Goal: Communication & Community: Ask a question

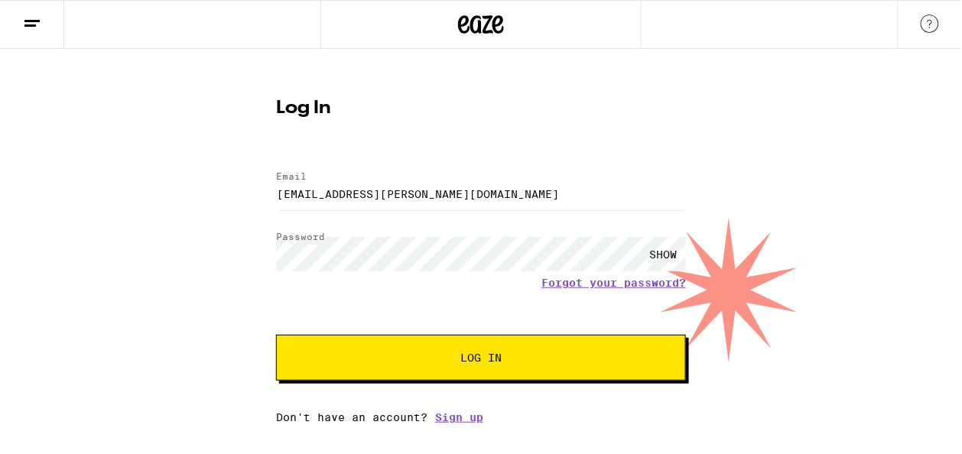
click at [466, 363] on span "Log In" at bounding box center [480, 358] width 41 height 11
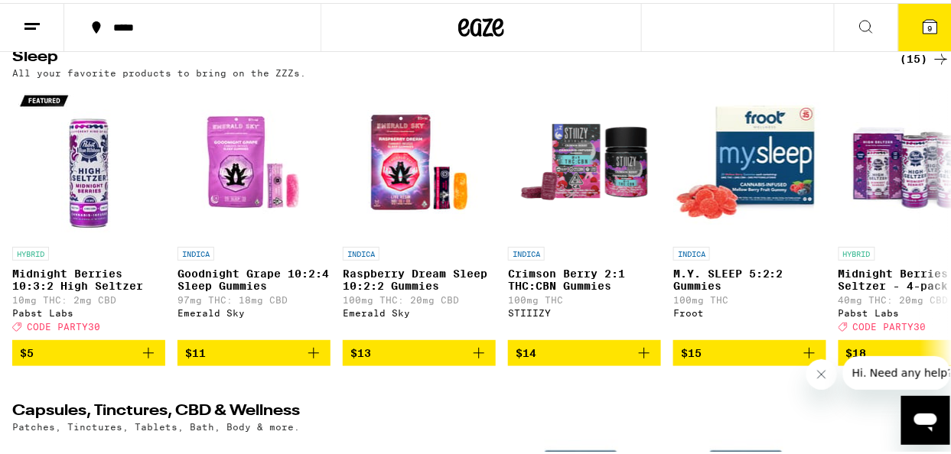
scroll to position [6753, 0]
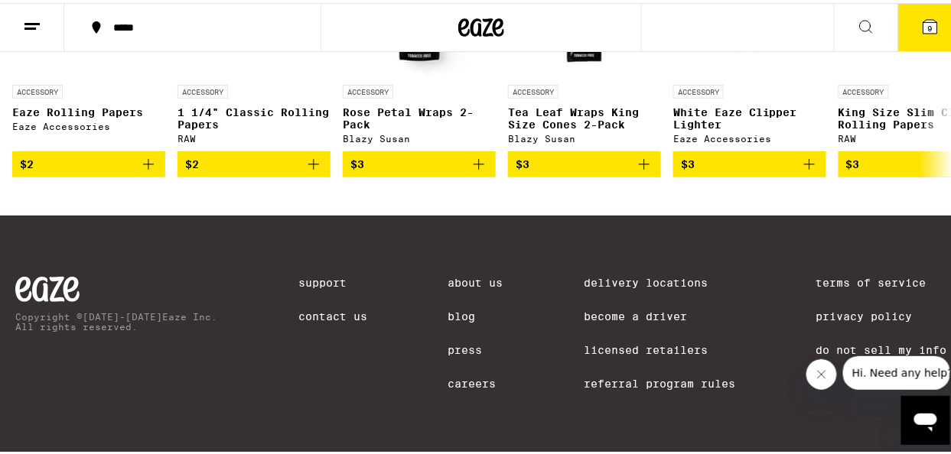
click at [316, 311] on link "Contact Us" at bounding box center [332, 314] width 69 height 12
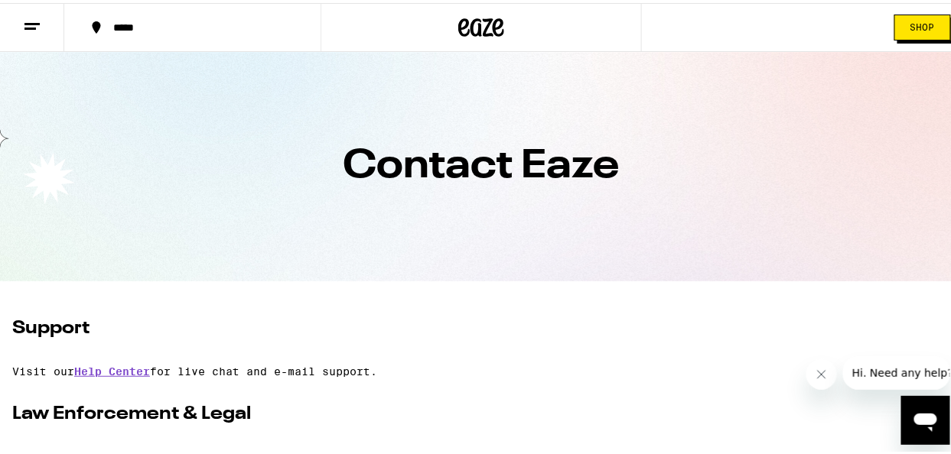
click at [31, 28] on icon at bounding box center [32, 24] width 18 height 18
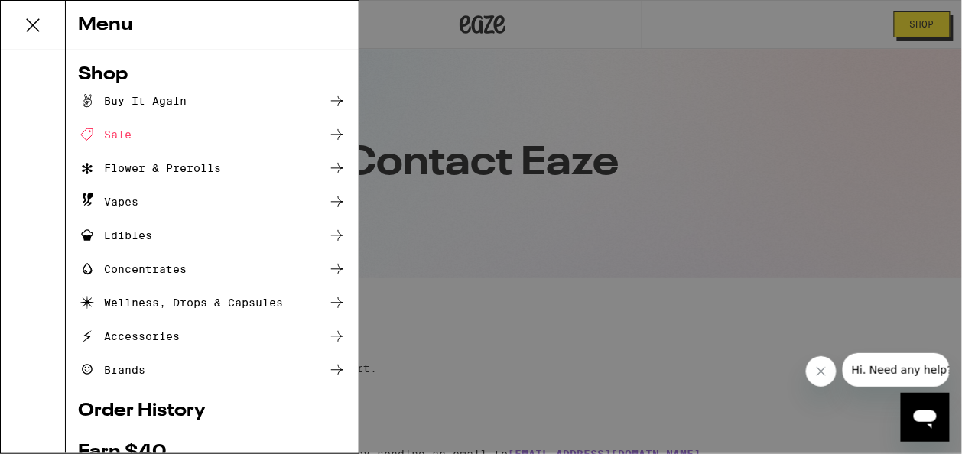
click at [148, 99] on div "Buy It Again" at bounding box center [132, 101] width 109 height 18
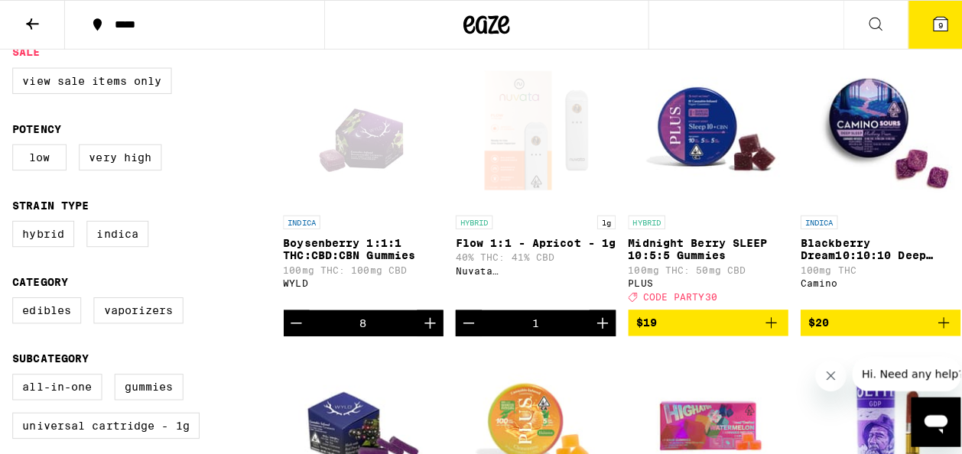
scroll to position [178, 0]
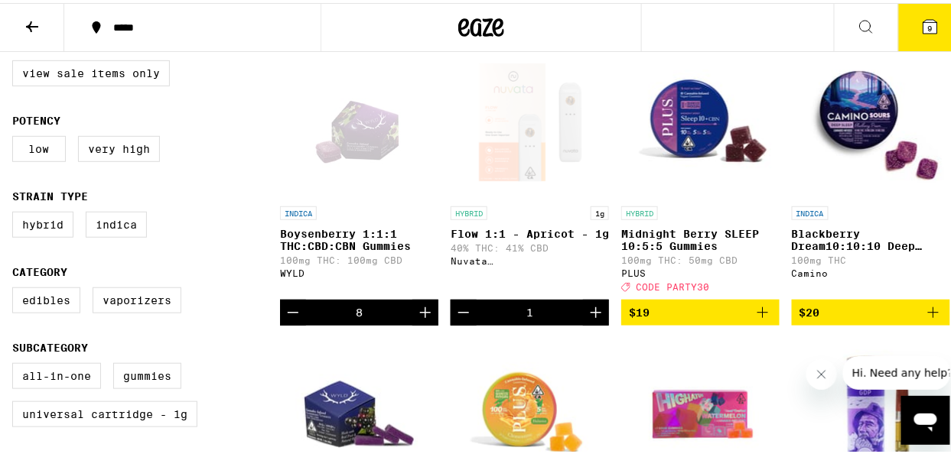
click at [499, 229] on p "Flow 1:1 - Apricot - 1g" at bounding box center [530, 231] width 158 height 12
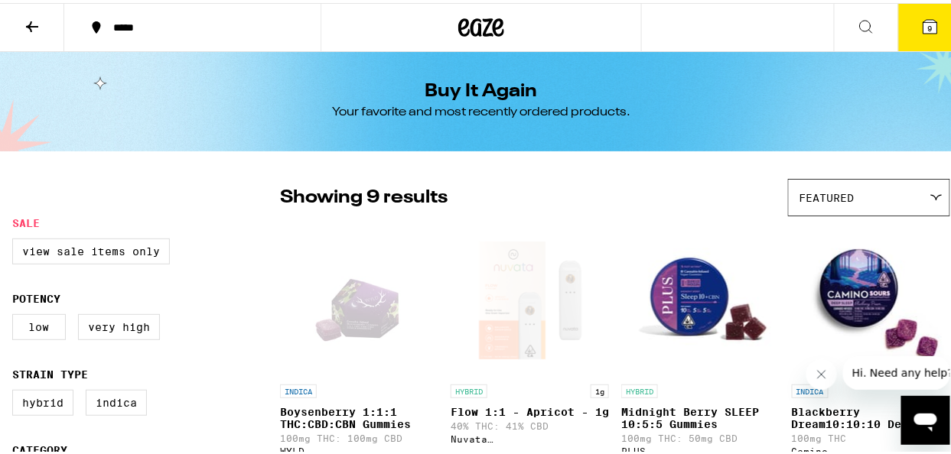
click at [38, 18] on icon at bounding box center [32, 24] width 18 height 18
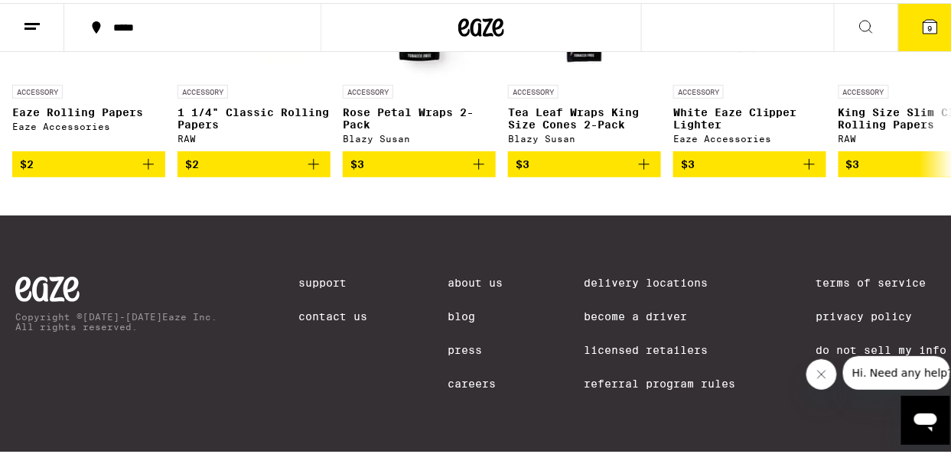
scroll to position [6753, 0]
click at [321, 314] on link "Contact Us" at bounding box center [332, 314] width 69 height 12
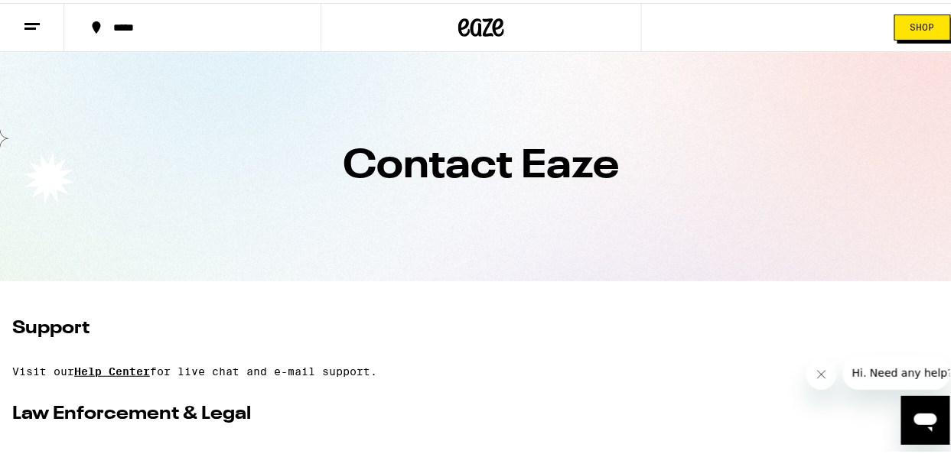
click at [112, 371] on link "Help Center" at bounding box center [112, 369] width 76 height 12
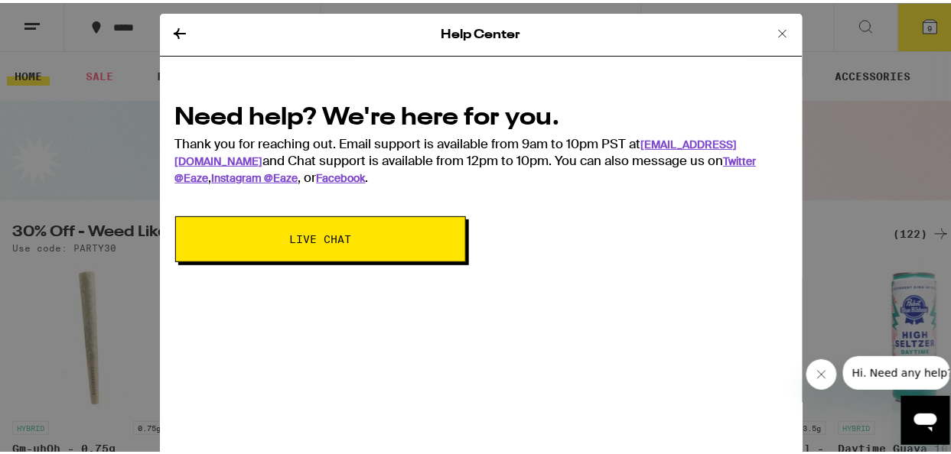
click at [338, 245] on button "Live Chat" at bounding box center [320, 236] width 291 height 46
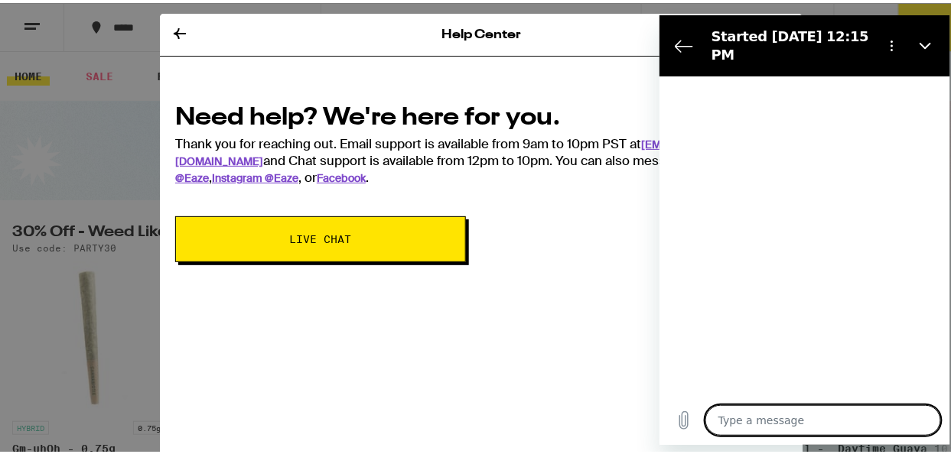
type textarea "x"
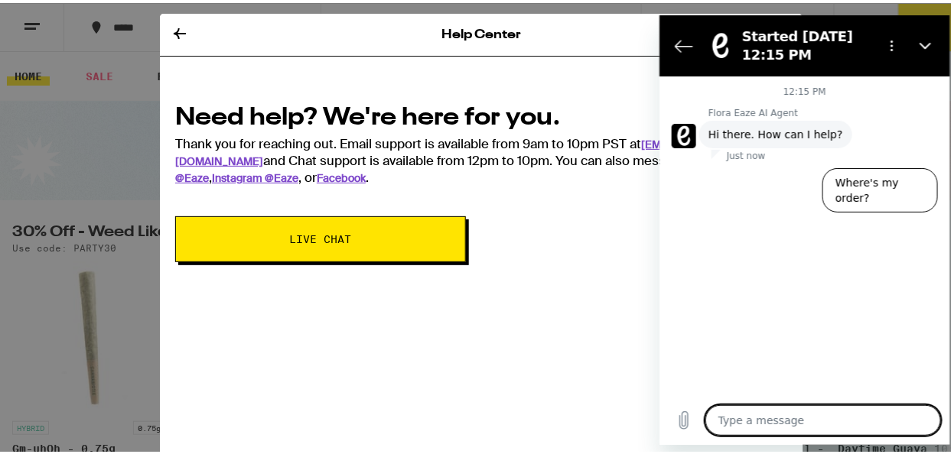
click at [746, 416] on textarea at bounding box center [823, 420] width 236 height 31
type textarea "T"
type textarea "x"
type textarea "Th"
type textarea "x"
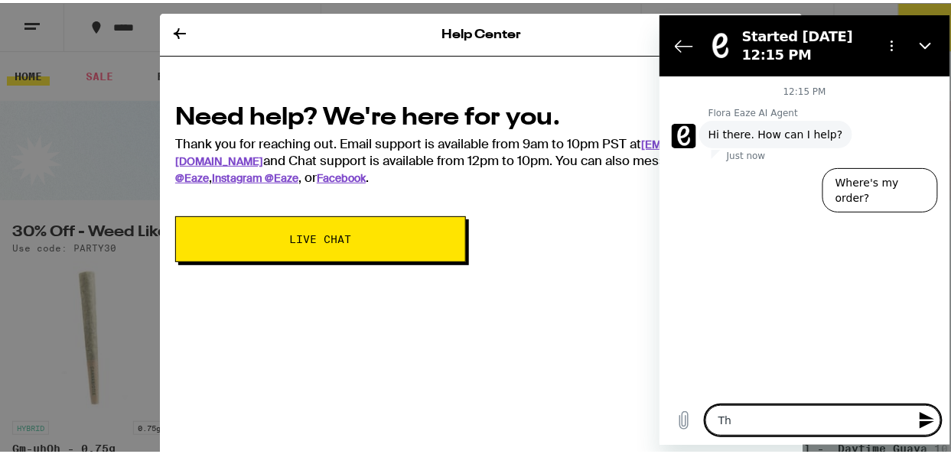
type textarea "The"
type textarea "x"
type textarea "The"
type textarea "x"
type textarea "The N"
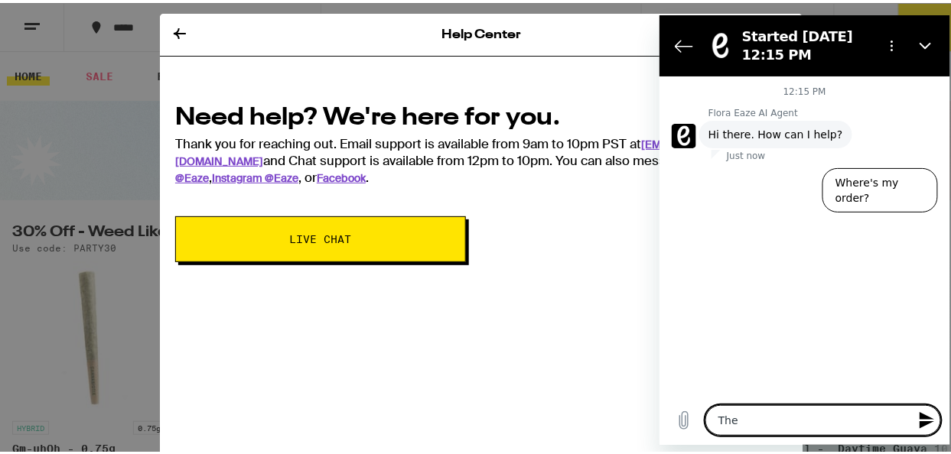
type textarea "x"
type textarea "The Niu"
type textarea "x"
type textarea "The Niuc"
type textarea "x"
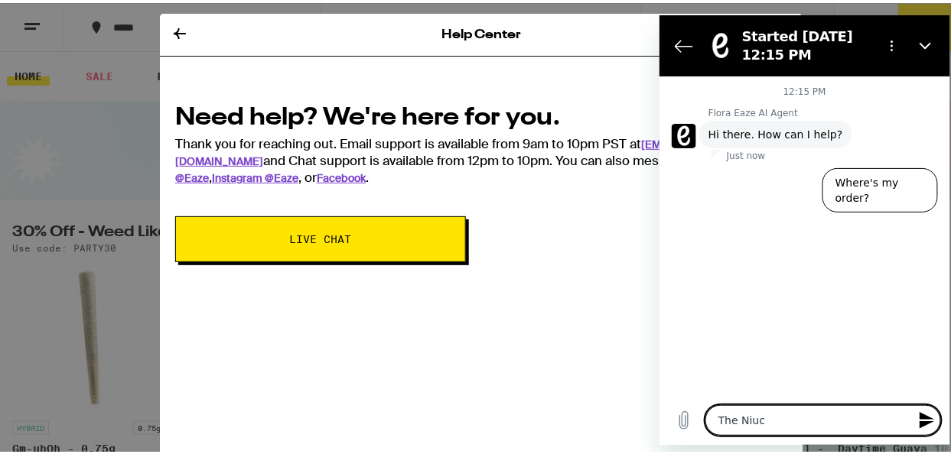
type textarea "The Niuca"
type textarea "x"
type textarea "The Niucat"
type textarea "x"
type textarea "The Niucata"
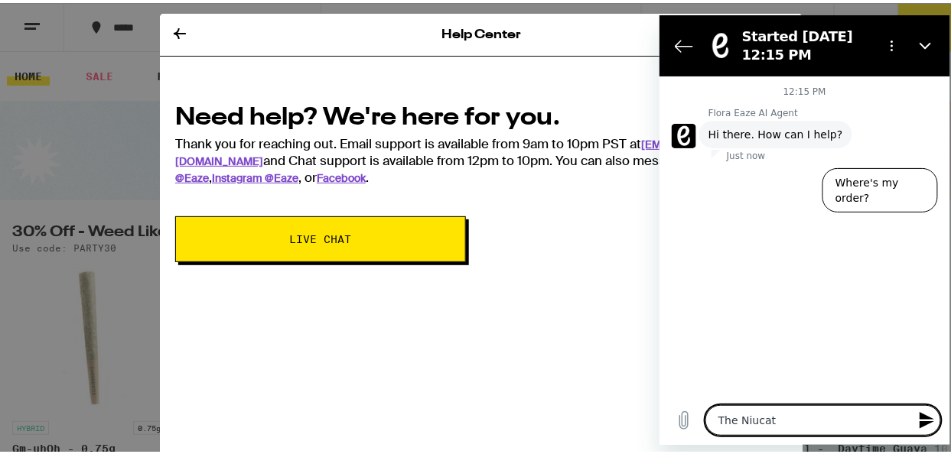
type textarea "x"
type textarea "The Niucat"
type textarea "x"
type textarea "The Niuca"
type textarea "x"
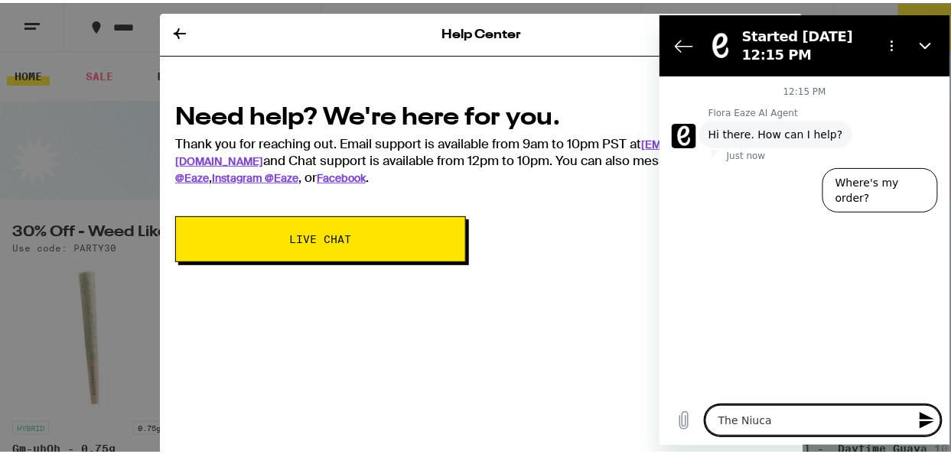
type textarea "The Niuc"
type textarea "x"
type textarea "The Niu"
type textarea "x"
type textarea "The Niuv"
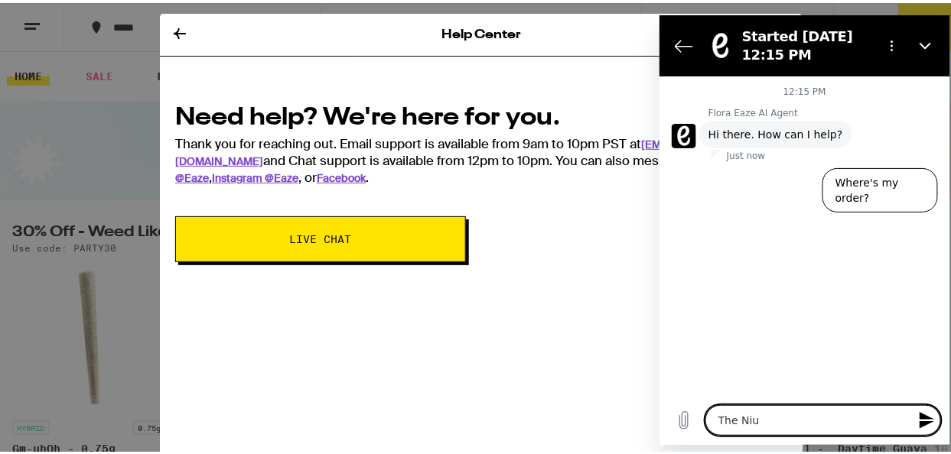
type textarea "x"
type textarea "The Niuva"
type textarea "x"
type textarea "The Niuvat"
type textarea "x"
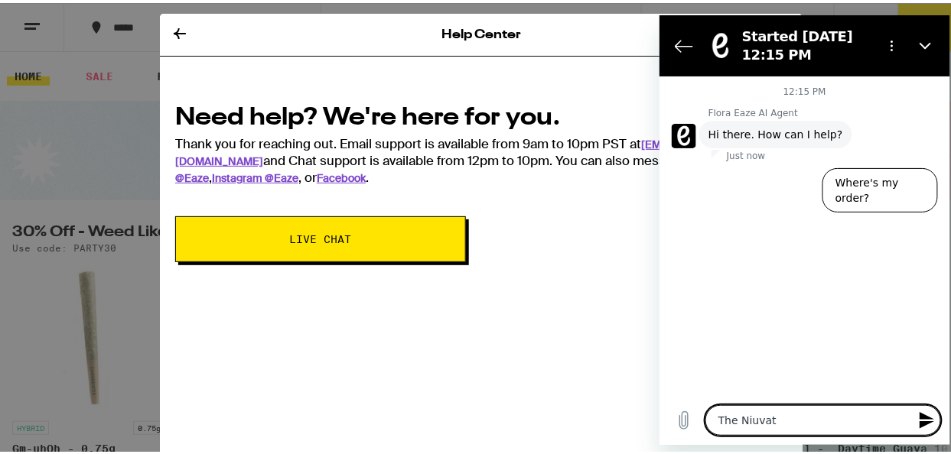
type textarea "The Niuvata"
type textarea "x"
type textarea "The Niuvata"
type textarea "x"
type textarea "The Niuvata w"
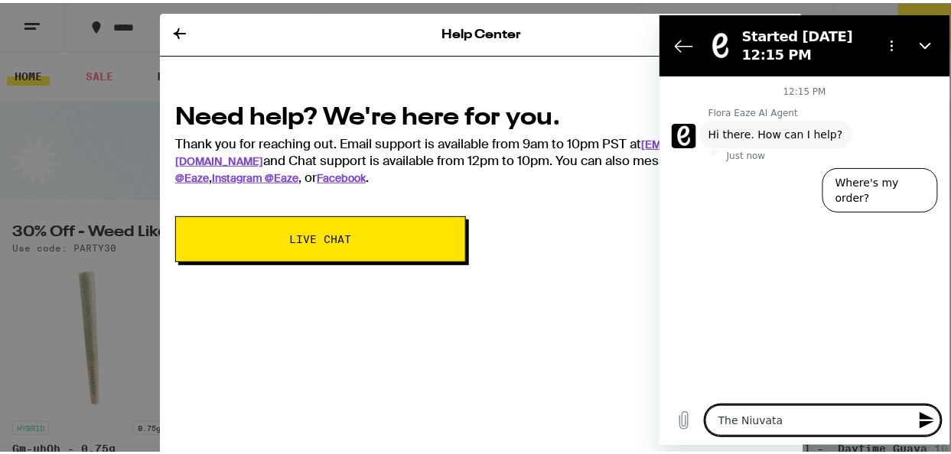
type textarea "x"
type textarea "The Niuvata we"
type textarea "x"
type textarea "The Niuvata we"
type textarea "x"
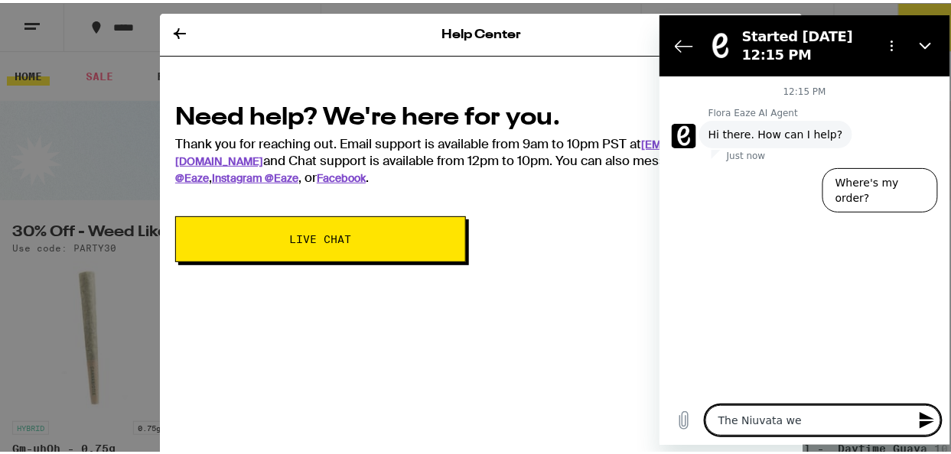
type textarea "The Niuvata we r"
type textarea "x"
type textarea "The Niuvata we re"
type textarea "x"
type textarea "The Niuvata we rec"
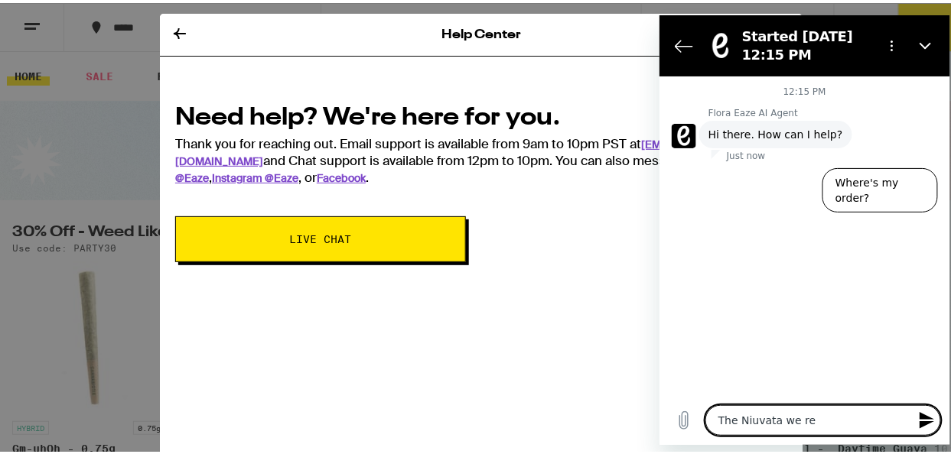
type textarea "x"
type textarea "The Niuvata we rece"
type textarea "x"
type textarea "The Niuvata we recei"
type textarea "x"
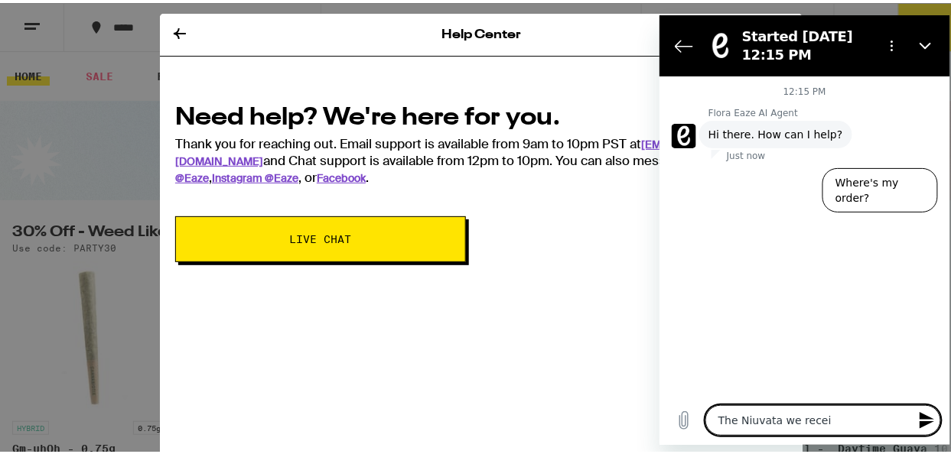
type textarea "The Niuvata we receiv"
type textarea "x"
type textarea "The Niuvata we receive"
type textarea "x"
type textarea "The Niuvata we received"
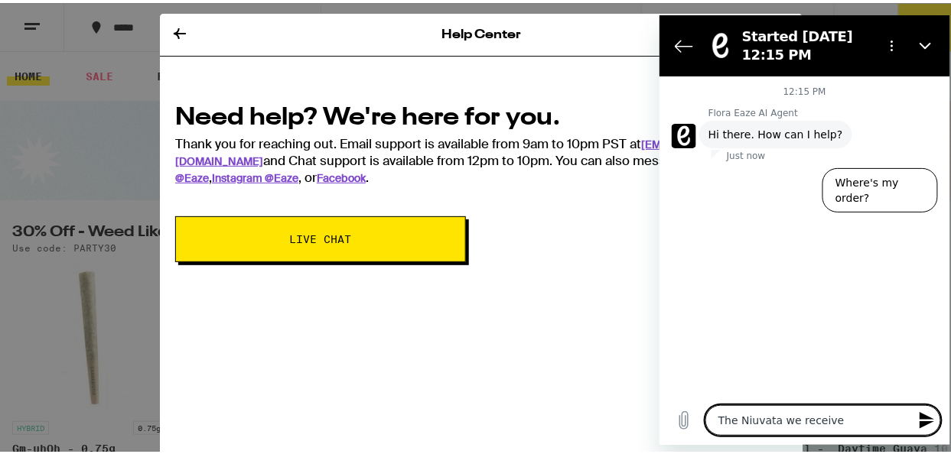
type textarea "x"
type textarea "The Niuvata we receivedv"
type textarea "x"
type textarea "The Niuvata we receivedv o"
type textarea "x"
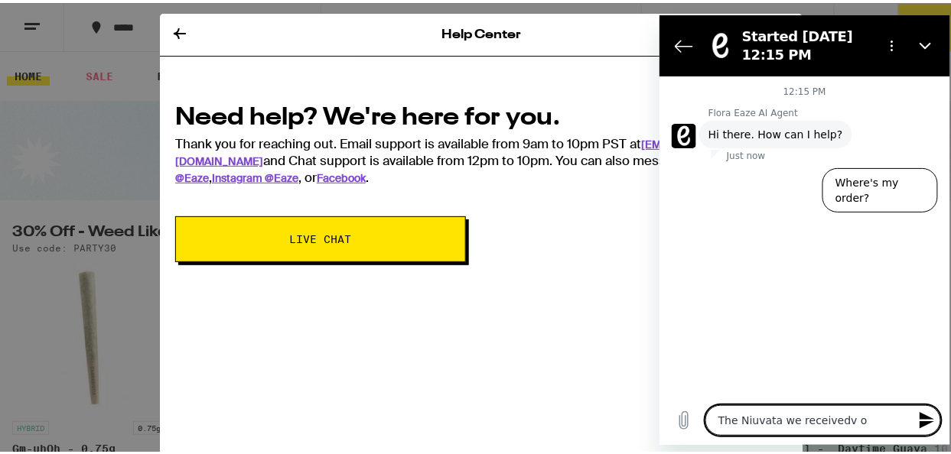
type textarea "The Niuvata we receivedv on"
type textarea "x"
type textarea "The Niuvata we receivedv on"
type textarea "x"
type textarea "The Niuvata we receivedv on 9"
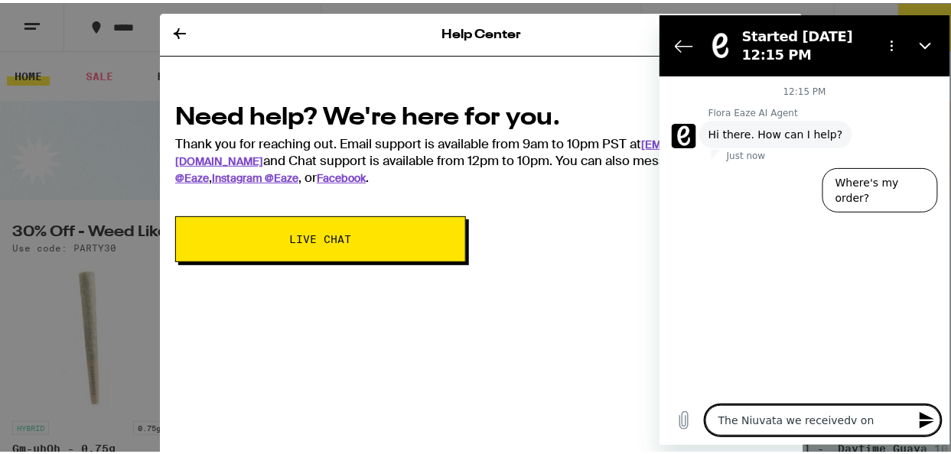
type textarea "x"
type textarea "The Niuvata we receivedv on 9/"
type textarea "x"
type textarea "The Niuvata we receivedv on 9/1"
type textarea "x"
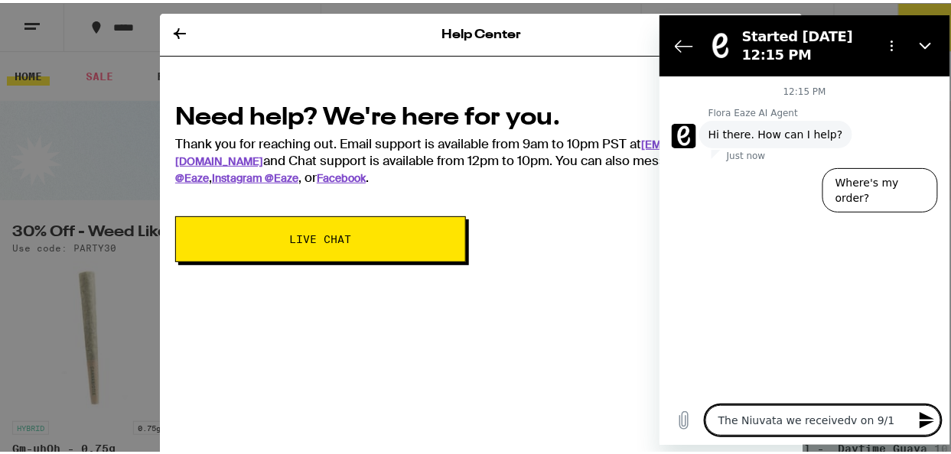
type textarea "The Niuvata we receivedv on 9/16"
type textarea "x"
type textarea "The Niuvata we receivedv on 9/16"
type textarea "x"
type textarea "The Niuvata we receivedv on 9/16 D"
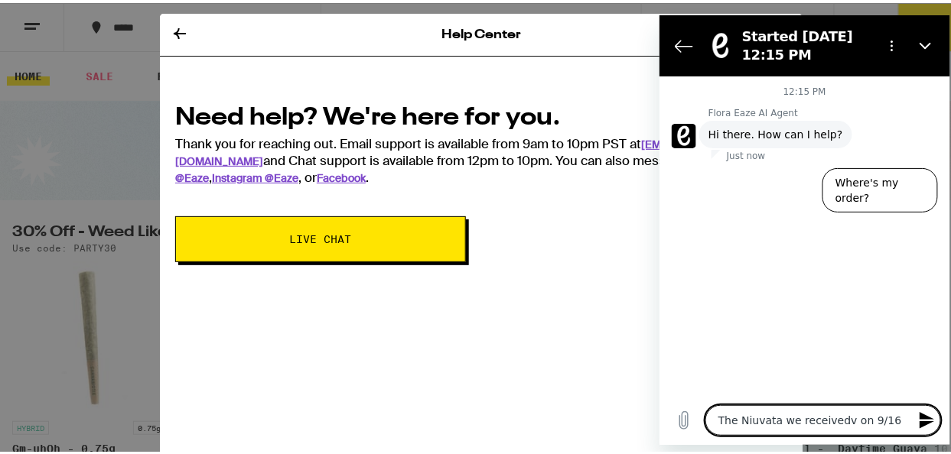
type textarea "x"
type textarea "The Niuvata we receivedv on 9/16 DO"
type textarea "x"
type textarea "The Niuvata we receivedv on 9/16 DOE"
type textarea "x"
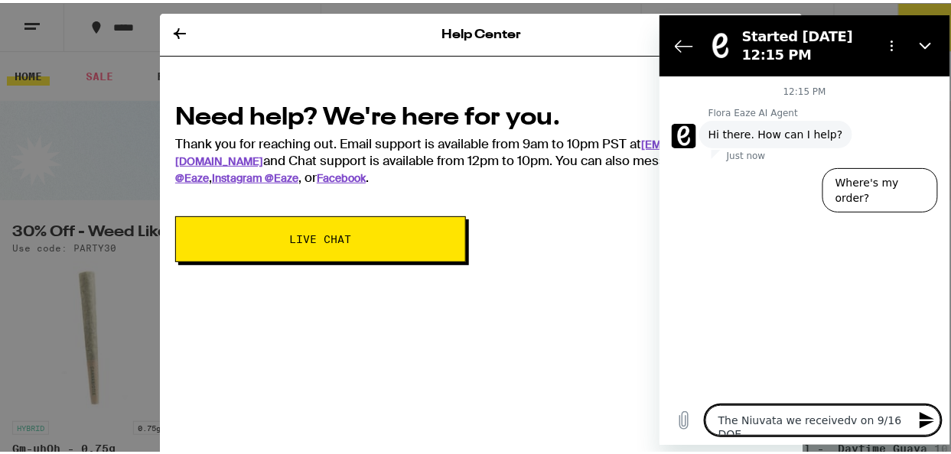
type textarea "The Niuvata we receivedv on 9/16 DOES"
type textarea "x"
type textarea "The Niuvata we receivedv on 9/16 DOES"
type textarea "x"
type textarea "The Niuvata we receivedv on 9/16 DOES N"
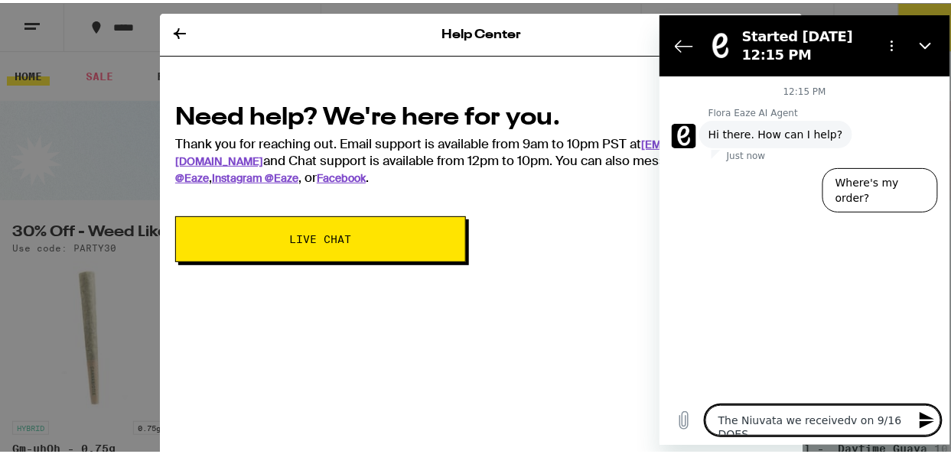
type textarea "x"
type textarea "The Niuvata we receivedv on 9/16 DOES NO"
type textarea "x"
type textarea "The Niuvata we receivedv on 9/16 DOES NOT"
type textarea "x"
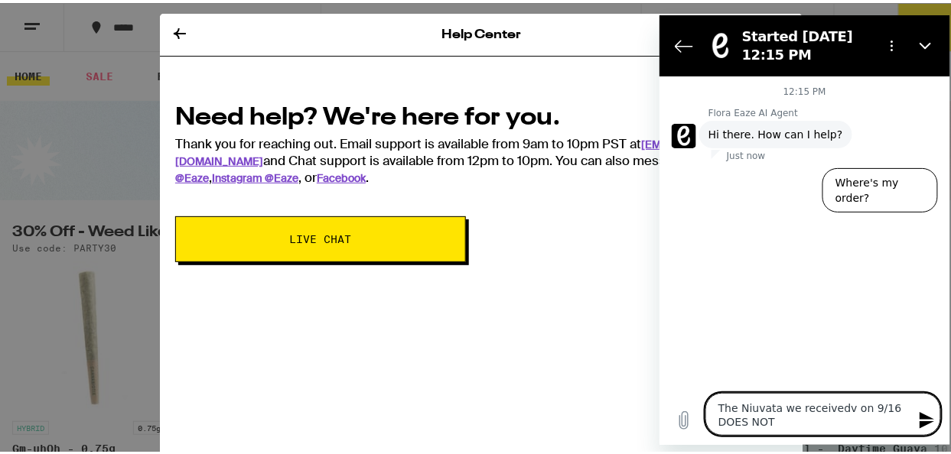
type textarea "The Niuvata we receivedv on 9/16 DOES NOT"
type textarea "x"
type textarea "The Niuvata we receivedv on 9/16 DOES NOT D"
type textarea "x"
type textarea "The Niuvata we receivedv on 9/16 DOES NOT DR"
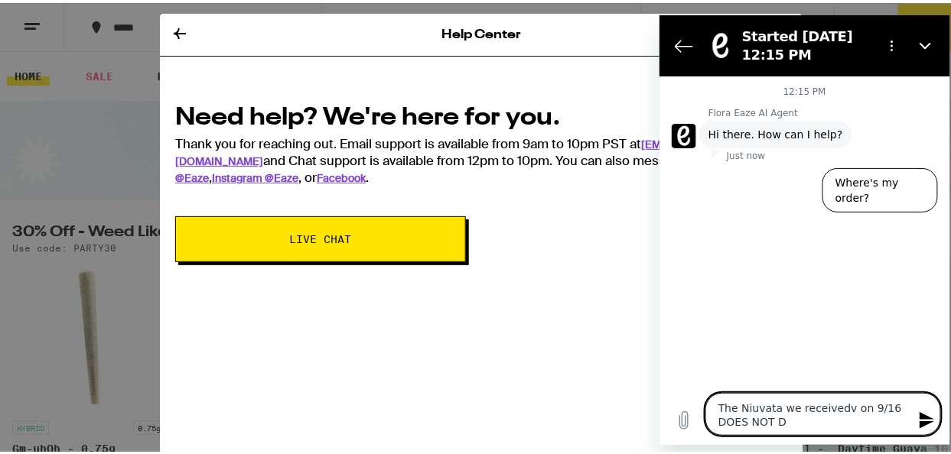
type textarea "x"
type textarea "The Niuvata we receivedv on 9/16 DOES NOT DRA"
type textarea "x"
type textarea "The Niuvata we receivedv on 9/16 DOES NOT DRAW"
type textarea "x"
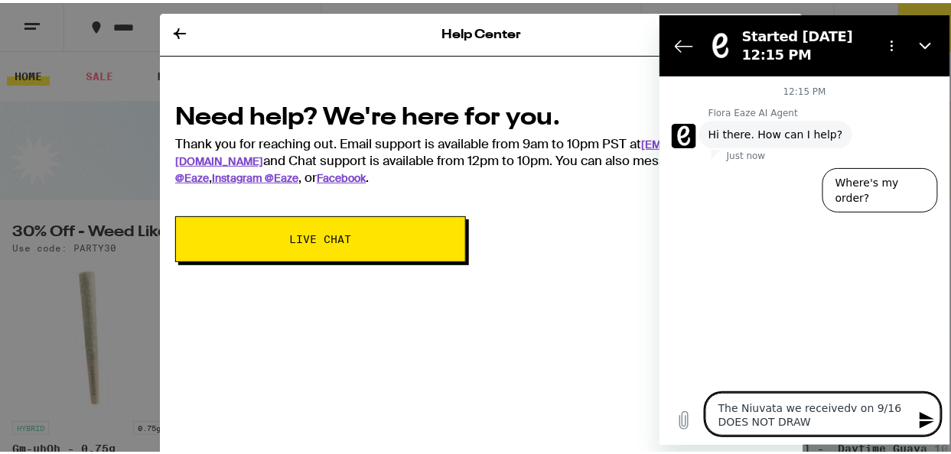
click at [748, 410] on textarea "The Niuvata we receivedv on 9/16 DOES NOT DRAW" at bounding box center [823, 413] width 236 height 43
type textarea "The Nuvata we receivedv on 9/16 DOES NOT DRAW"
type textarea "x"
click at [828, 408] on textarea "The Nuvata we receivedv on 9/16 DOES NOT DRAW" at bounding box center [823, 413] width 236 height 43
type textarea "The Nuvata we received on 9/16 DOES NOT DRAW"
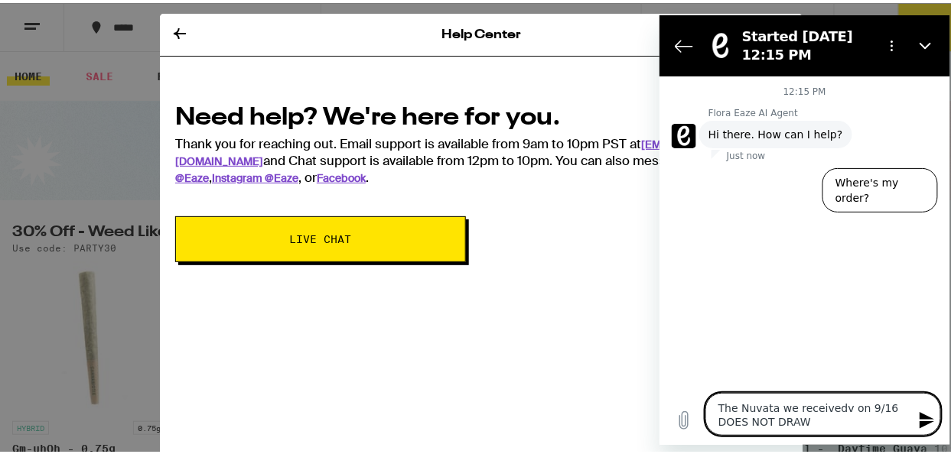
type textarea "x"
click at [772, 410] on textarea "The Nuvata we received on 9/16 DOES NOT DRAW" at bounding box center [823, 413] width 236 height 43
type textarea "The Nuvatav we received on 9/16 DOES NOT DRAW"
type textarea "x"
type textarea "The Nuvatava we received on 9/16 DOES NOT DRAW"
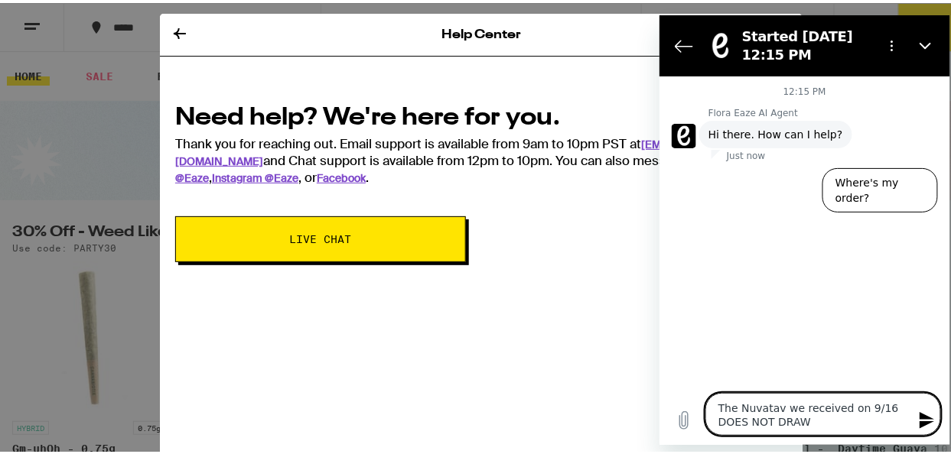
type textarea "x"
type textarea "The Nuvatavap we received on 9/16 DOES NOT DRAW"
type textarea "x"
type textarea "The Nuvatavape we received on 9/16 DOES NOT DRAW"
type textarea "x"
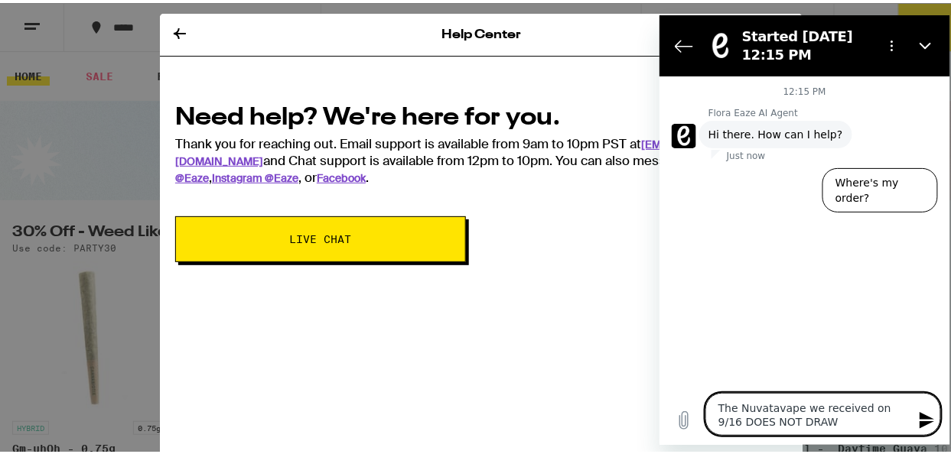
type textarea "The Nuvatavape we received on 9/16 DOES NOT DRAW"
type textarea "x"
click at [770, 406] on textarea "The Nuvatavape we received on 9/16 DOES NOT DRAW" at bounding box center [823, 413] width 236 height 43
type textarea "The Nuvata vape we received on 9/16 DOES NOT DRAW"
type textarea "x"
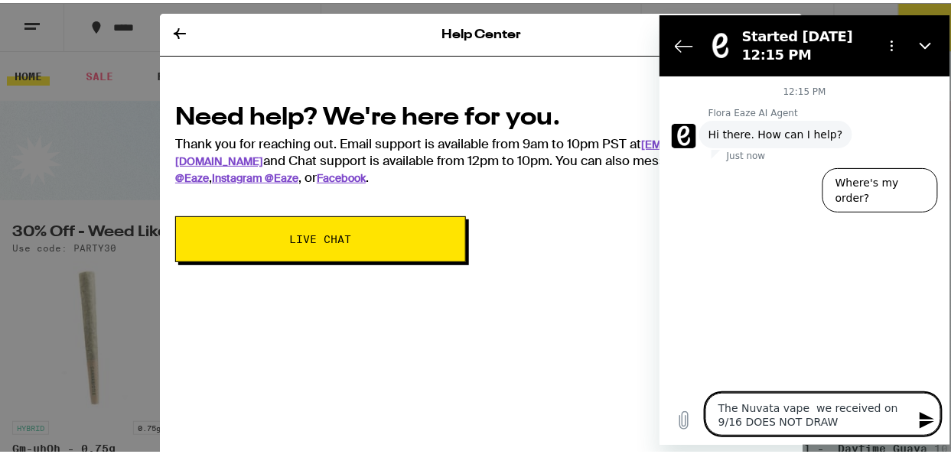
type textarea "The Nuvata vape we received on 9/16 DOES NOT DRAW"
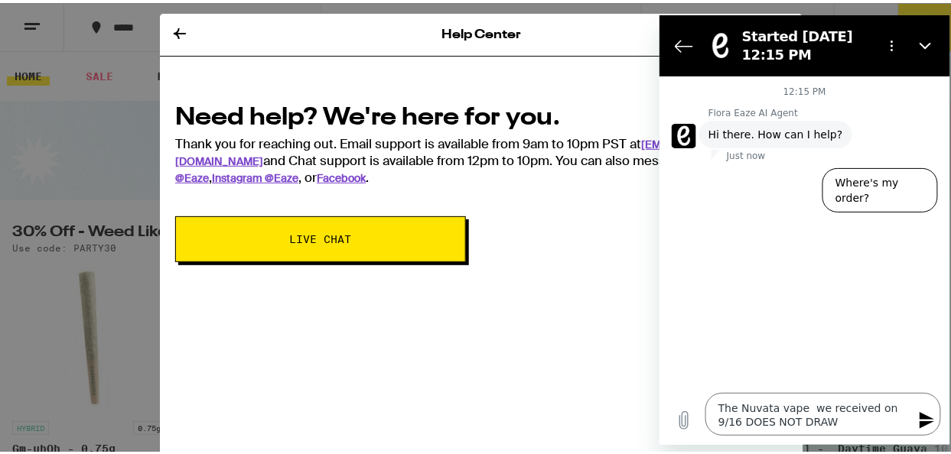
click at [929, 420] on icon "Send message" at bounding box center [926, 420] width 18 height 18
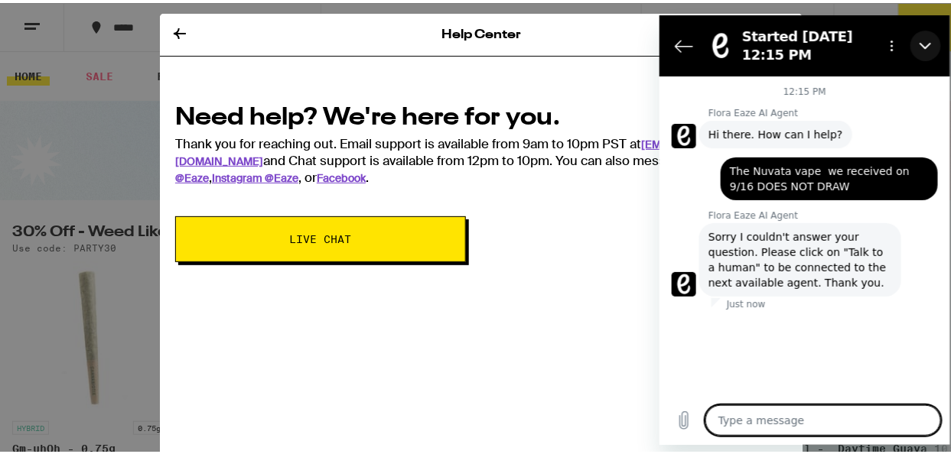
click at [928, 44] on icon "Close" at bounding box center [925, 45] width 12 height 12
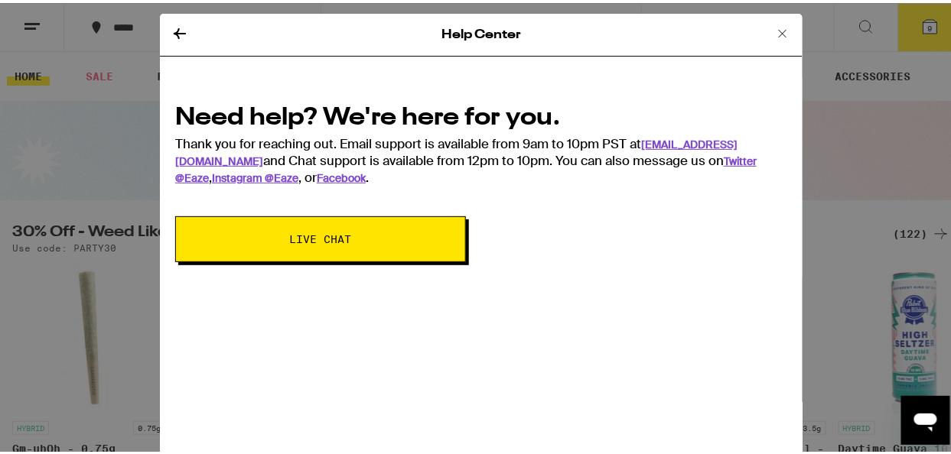
click at [290, 232] on span "Live Chat" at bounding box center [321, 236] width 62 height 11
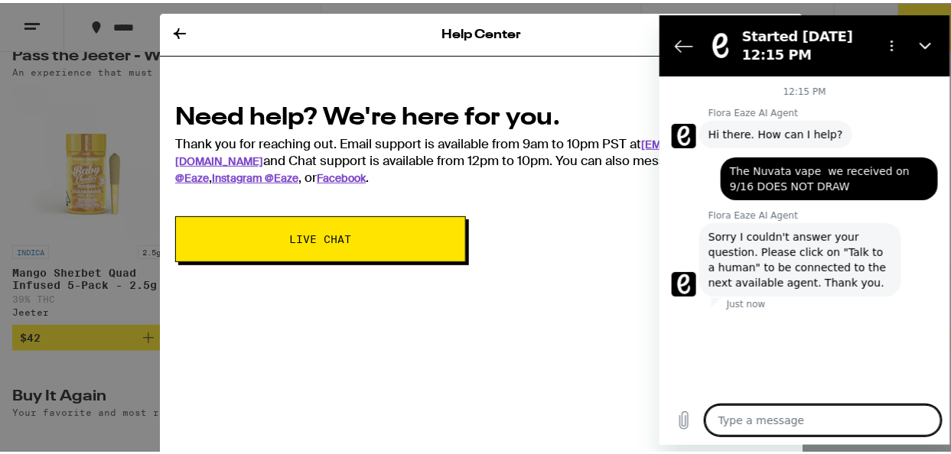
scroll to position [892, 0]
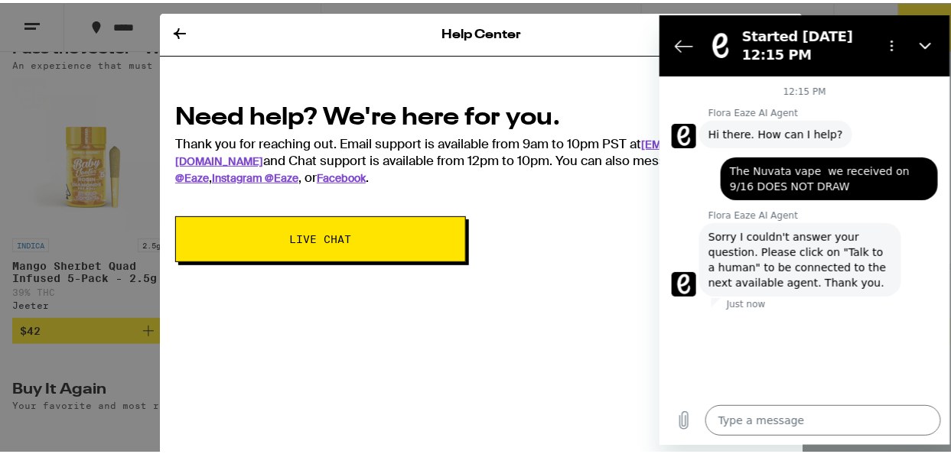
click at [841, 252] on span "Sorry I couldn't answer your question. Please click on "Talk to a human" to be …" at bounding box center [800, 259] width 184 height 61
click at [891, 48] on icon "Options menu" at bounding box center [891, 45] width 12 height 12
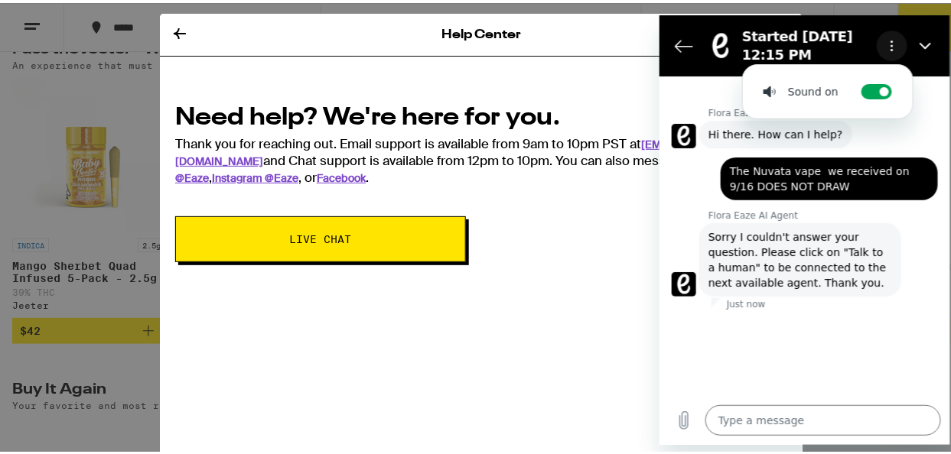
click at [891, 48] on icon "Options menu" at bounding box center [891, 45] width 12 height 12
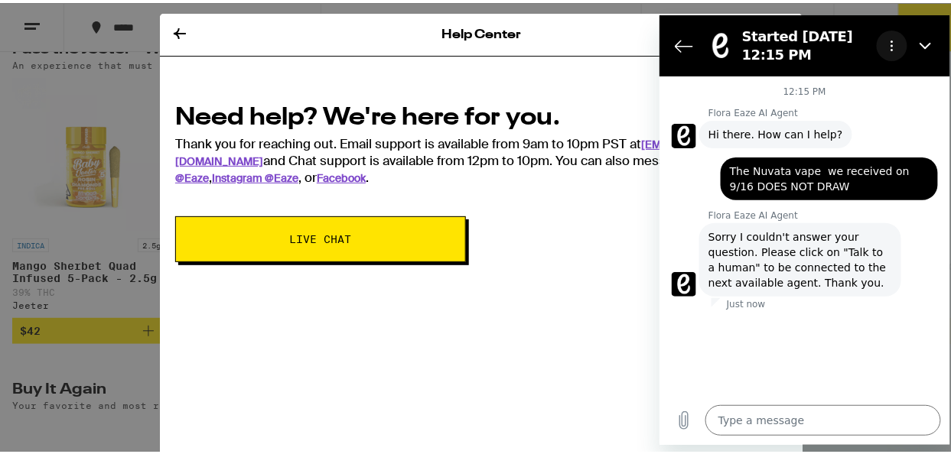
click at [890, 44] on circle "Options menu" at bounding box center [891, 45] width 2 height 2
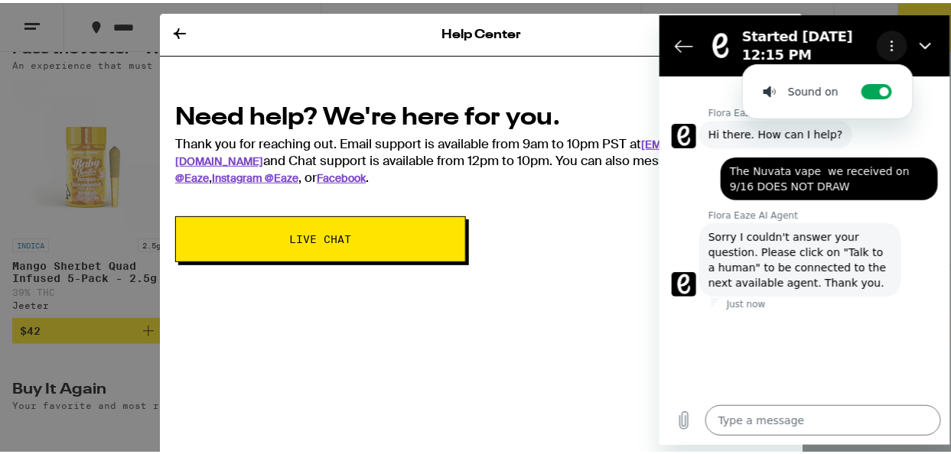
click at [890, 44] on circle "Options menu" at bounding box center [891, 45] width 2 height 2
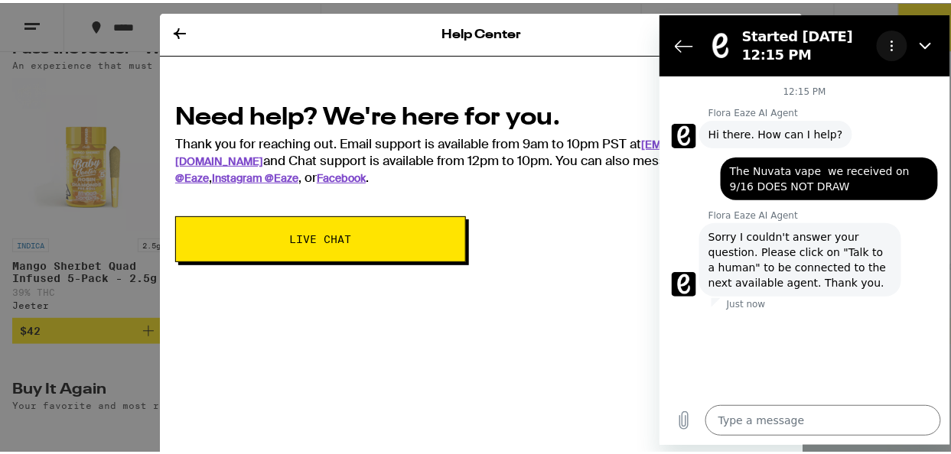
click at [890, 41] on circle "Options menu" at bounding box center [891, 41] width 2 height 2
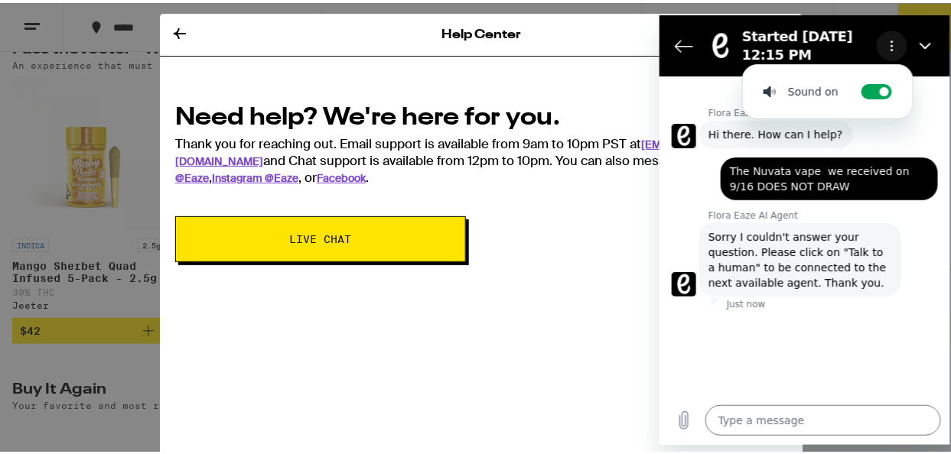
click at [890, 41] on circle "Options menu" at bounding box center [891, 41] width 2 height 2
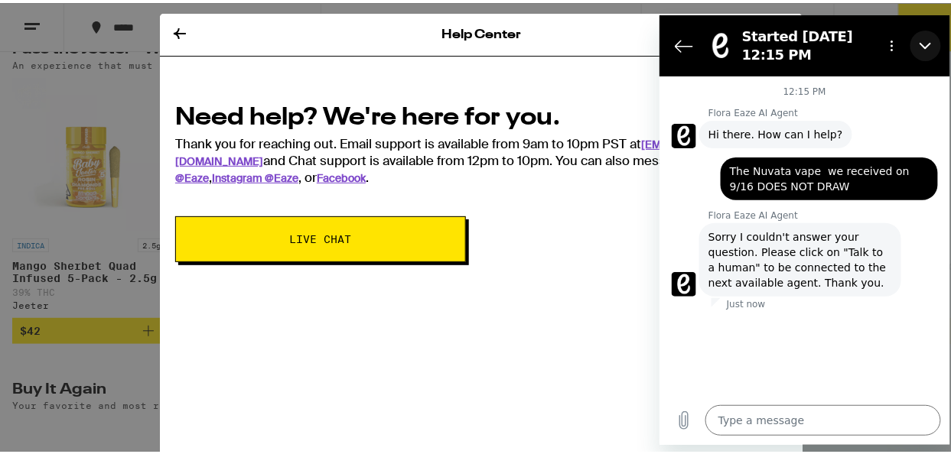
click at [923, 42] on icon "Close" at bounding box center [925, 45] width 12 height 12
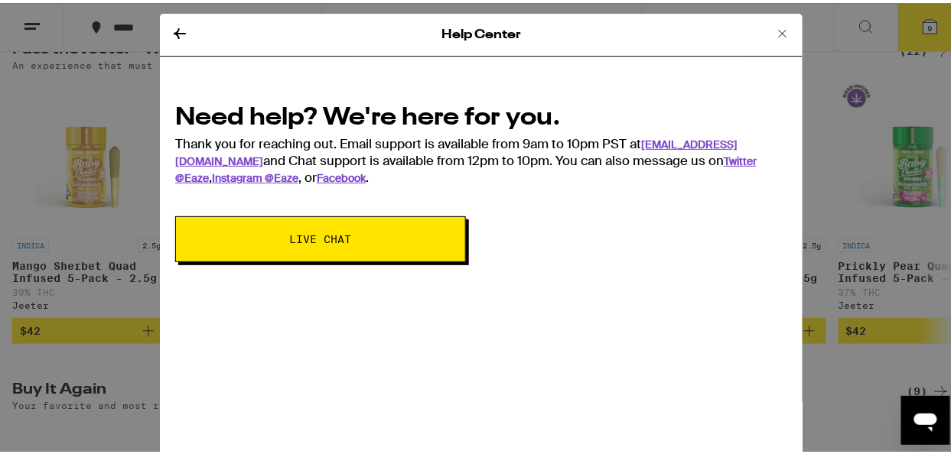
click at [919, 422] on icon "Open messaging window" at bounding box center [924, 422] width 23 height 18
type textarea "x"
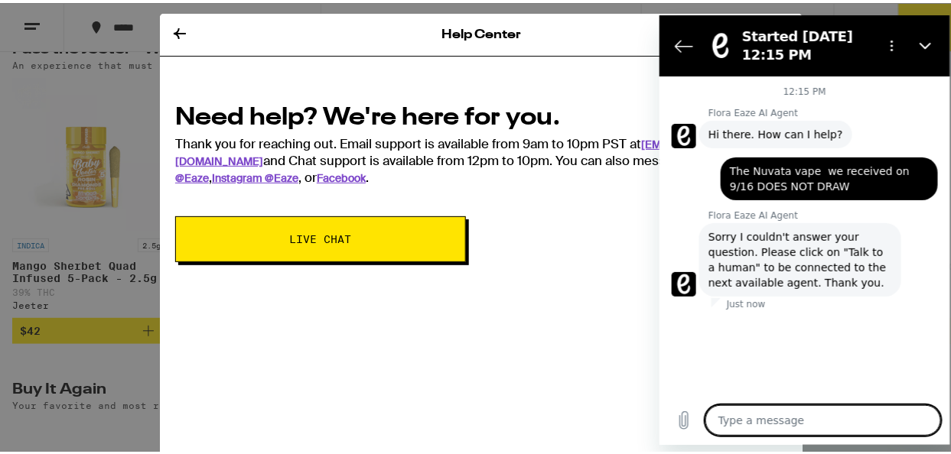
click at [304, 231] on span "Live Chat" at bounding box center [321, 236] width 62 height 11
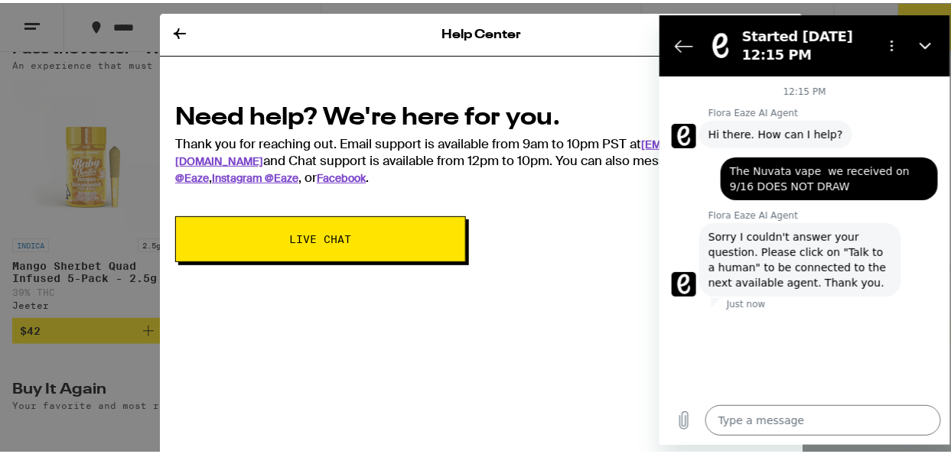
drag, startPoint x: 607, startPoint y: 174, endPoint x: 617, endPoint y: 154, distance: 22.6
click at [608, 170] on div "Need help? We're here for you. Thank you for reaching out. Email support is ava…" at bounding box center [481, 140] width 612 height 85
click at [688, 43] on icon "Back to the conversation list" at bounding box center [683, 45] width 18 height 18
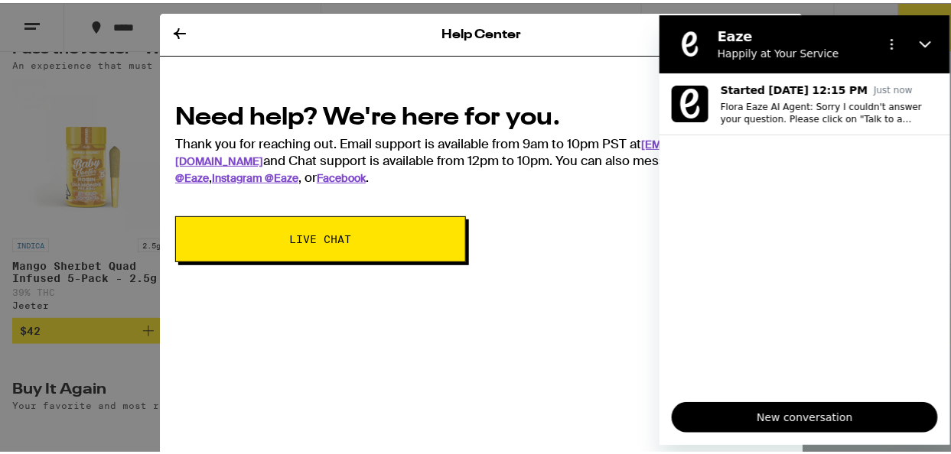
click at [770, 425] on span "New conversation" at bounding box center [804, 417] width 240 height 18
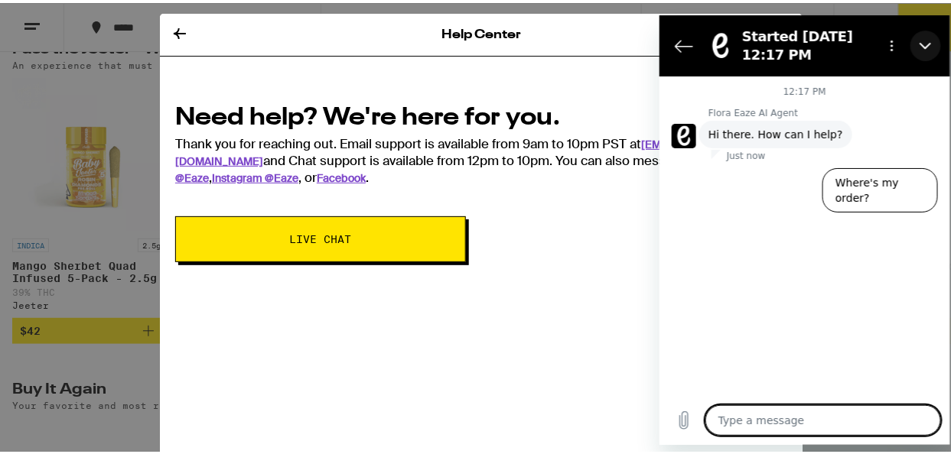
click at [932, 45] on button "Close" at bounding box center [925, 45] width 31 height 31
type textarea "x"
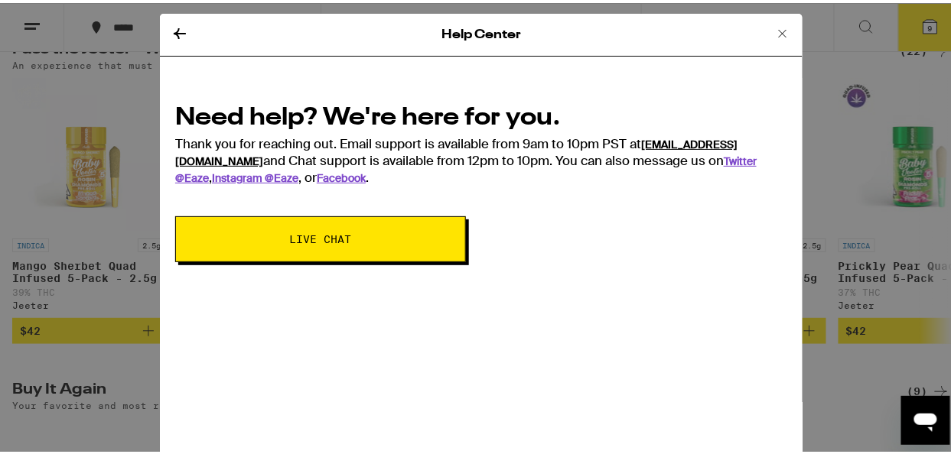
click at [685, 136] on link "[EMAIL_ADDRESS][DOMAIN_NAME]" at bounding box center [456, 150] width 562 height 31
click at [774, 28] on icon at bounding box center [782, 30] width 18 height 18
